Goal: Entertainment & Leisure: Consume media (video, audio)

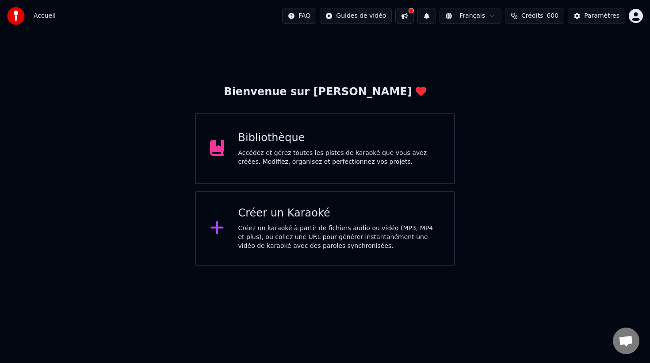
click at [277, 136] on div "Bibliothèque" at bounding box center [339, 138] width 202 height 14
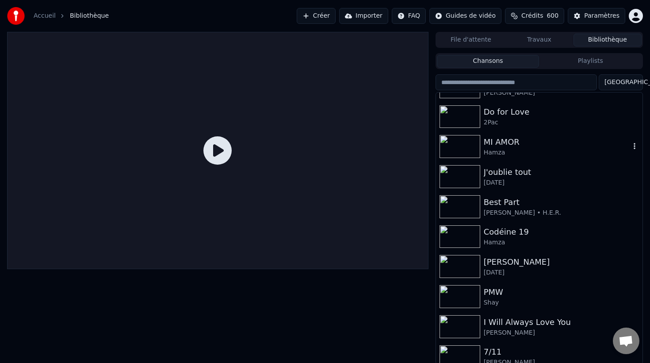
scroll to position [285, 0]
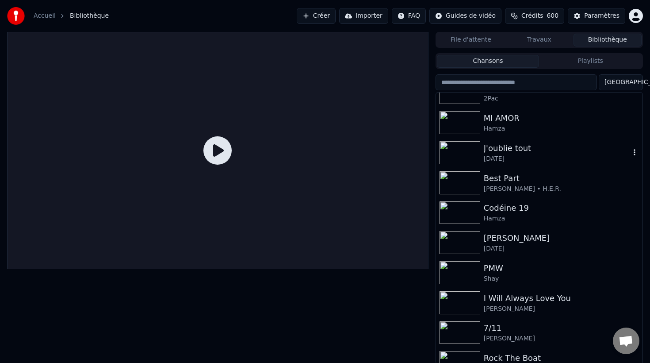
click at [516, 142] on div "J'oublie tout" at bounding box center [557, 148] width 146 height 12
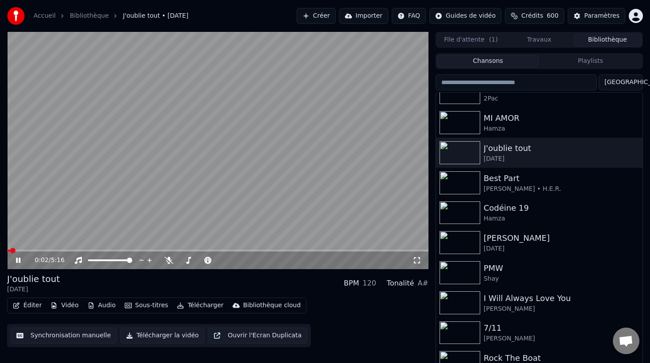
click at [138, 253] on div "0:02 / 5:16" at bounding box center [217, 260] width 421 height 18
click at [137, 250] on span at bounding box center [217, 250] width 421 height 2
click at [221, 260] on span at bounding box center [220, 259] width 5 height 5
click at [223, 257] on span at bounding box center [220, 259] width 5 height 5
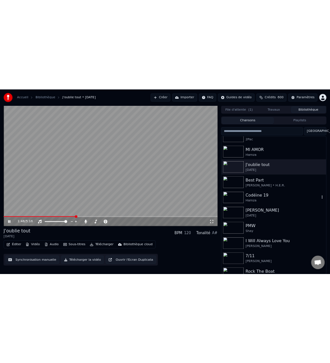
scroll to position [305, 0]
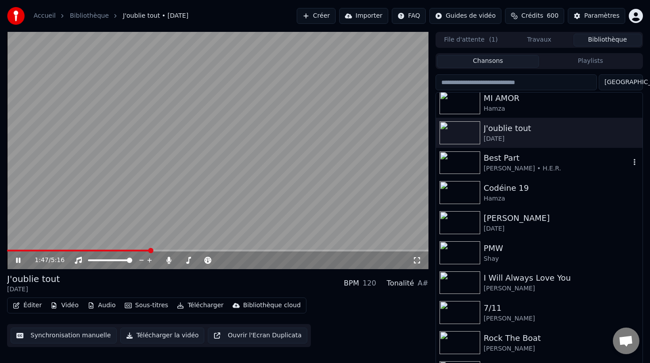
click at [522, 176] on div "Best Part [PERSON_NAME] • H.E.R." at bounding box center [539, 163] width 206 height 30
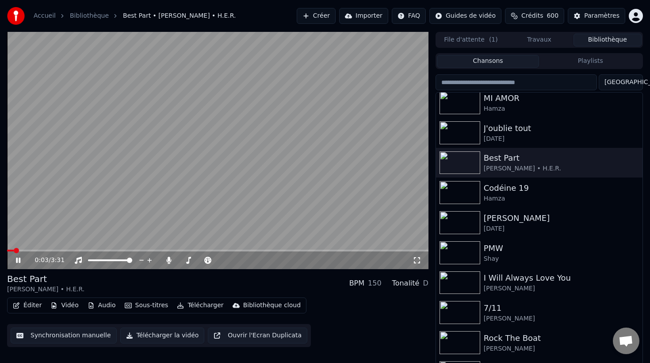
click at [146, 252] on div "0:03 / 3:31" at bounding box center [217, 260] width 421 height 18
click at [146, 251] on div "0:03 / 3:31" at bounding box center [217, 260] width 421 height 18
click at [145, 247] on video at bounding box center [217, 150] width 421 height 237
click at [145, 250] on span at bounding box center [217, 250] width 421 height 2
